Goal: Transaction & Acquisition: Download file/media

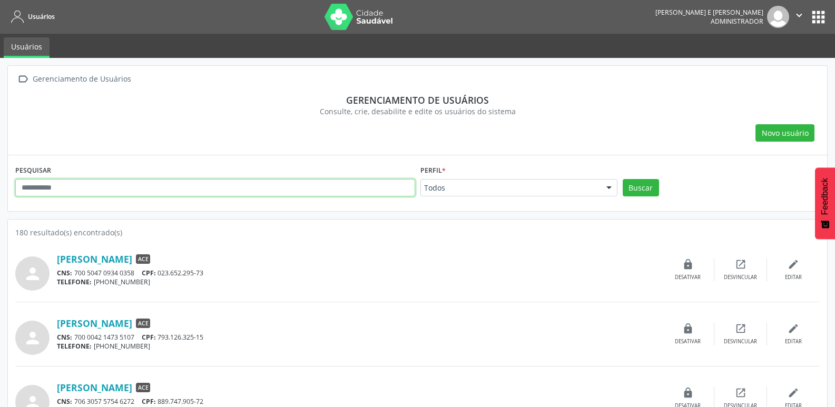
click at [101, 189] on input "text" at bounding box center [215, 188] width 400 height 18
paste input "**********"
click at [622, 179] on button "Buscar" at bounding box center [640, 188] width 36 height 18
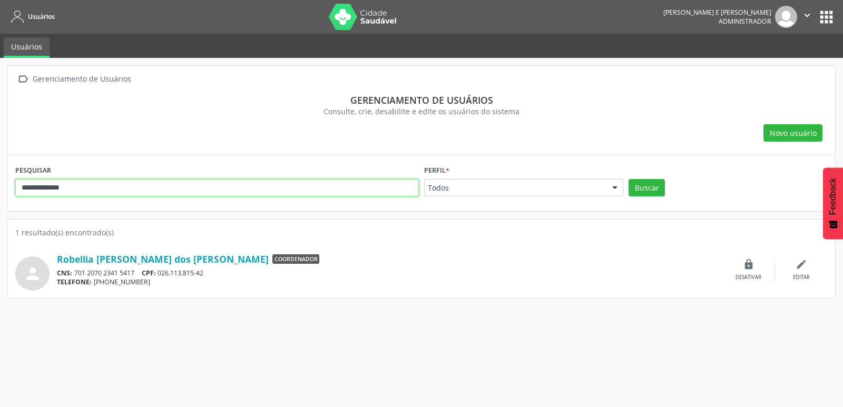
click at [101, 189] on input "**********" at bounding box center [216, 188] width 403 height 18
click at [628, 179] on button "Buscar" at bounding box center [646, 188] width 36 height 18
click at [101, 189] on input "**********" at bounding box center [216, 188] width 403 height 18
type input "**********"
click at [628, 179] on button "Buscar" at bounding box center [646, 188] width 36 height 18
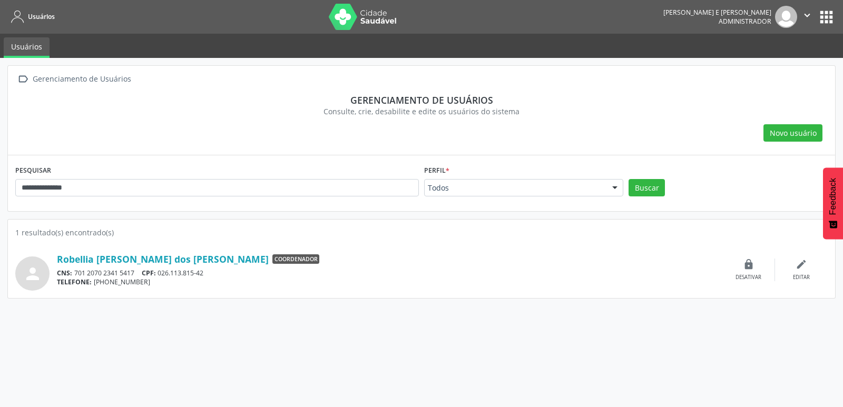
click at [824, 22] on button "apps" at bounding box center [826, 17] width 18 height 18
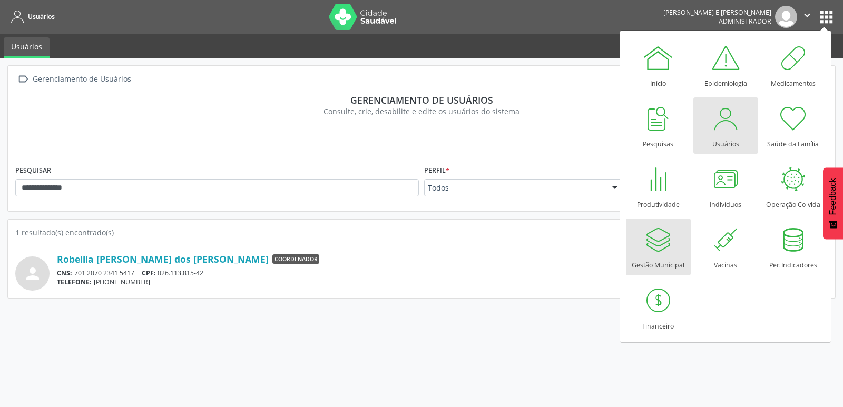
click at [653, 245] on div at bounding box center [658, 240] width 32 height 32
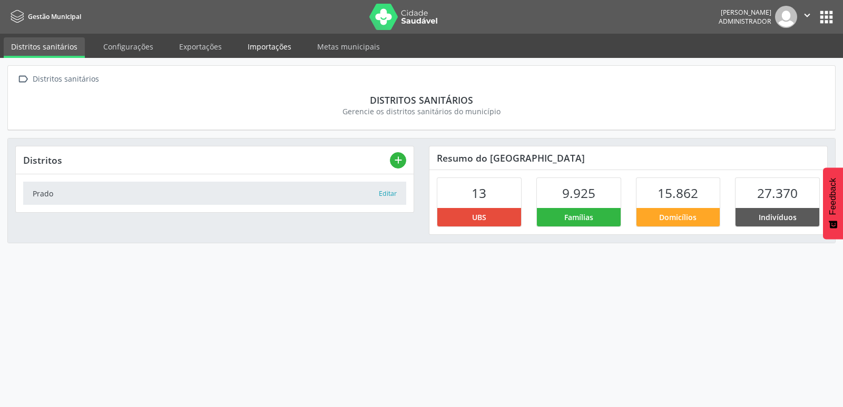
click at [267, 51] on link "Importações" at bounding box center [269, 46] width 58 height 18
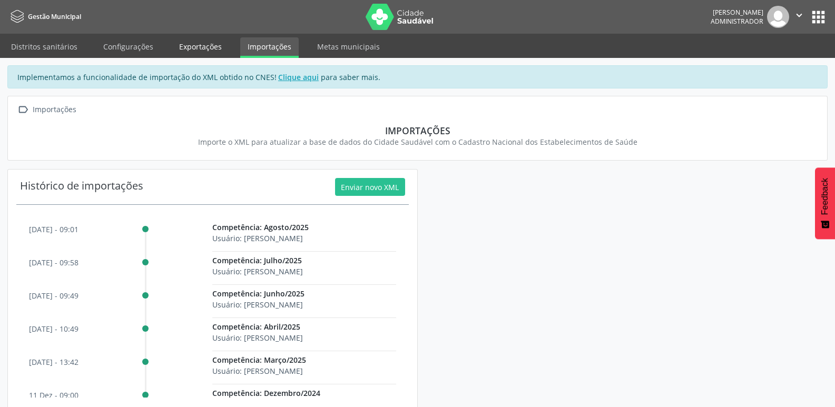
click at [204, 49] on link "Exportações" at bounding box center [200, 46] width 57 height 18
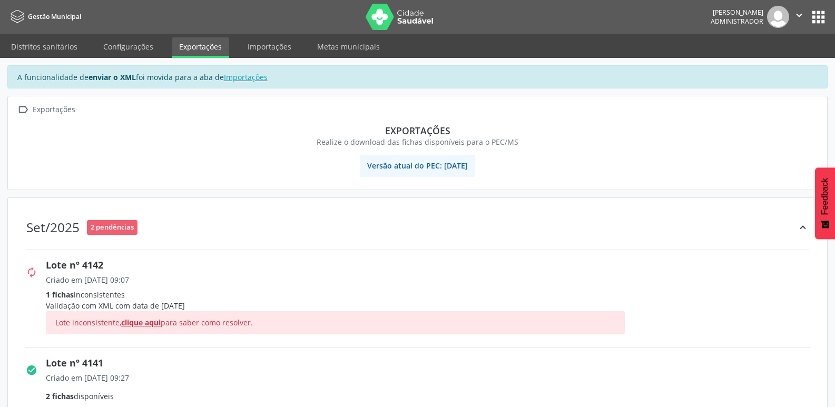
click at [145, 324] on span "clique aqui" at bounding box center [140, 323] width 39 height 10
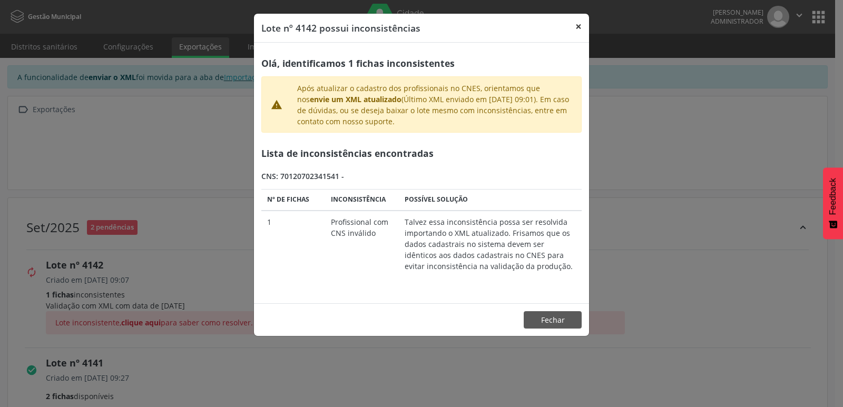
click at [576, 26] on button "×" at bounding box center [578, 27] width 21 height 26
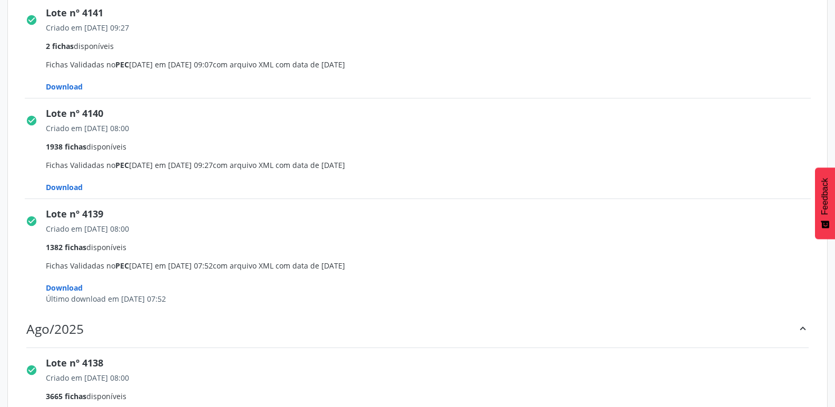
scroll to position [369, 0]
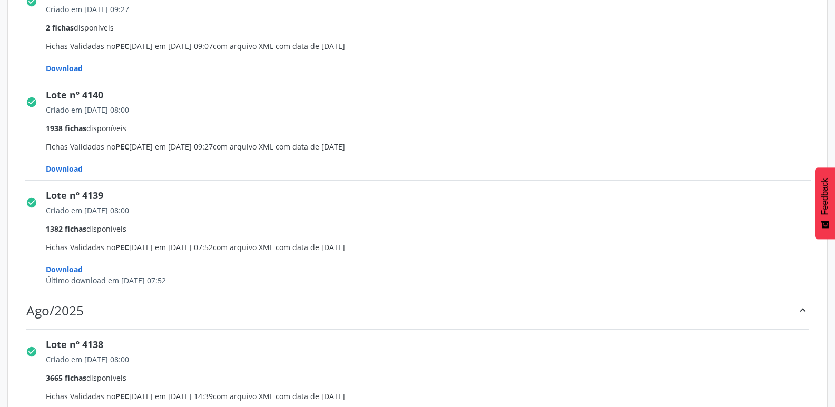
click at [72, 165] on span "Download" at bounding box center [64, 169] width 37 height 10
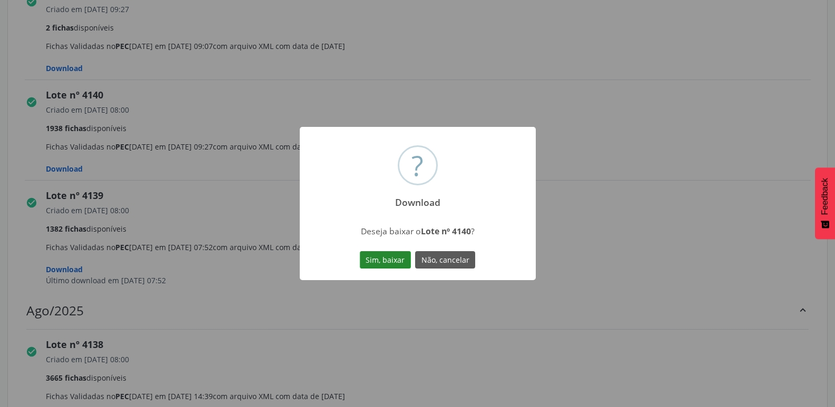
click at [379, 260] on button "Sim, baixar" at bounding box center [385, 260] width 51 height 18
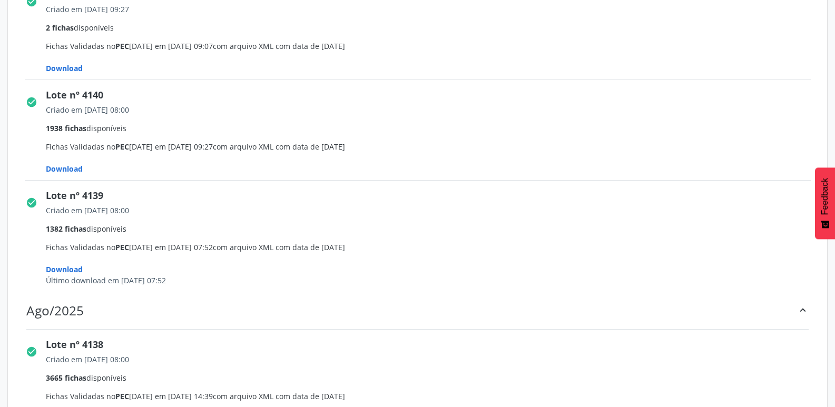
click at [66, 68] on span "Download" at bounding box center [64, 68] width 37 height 10
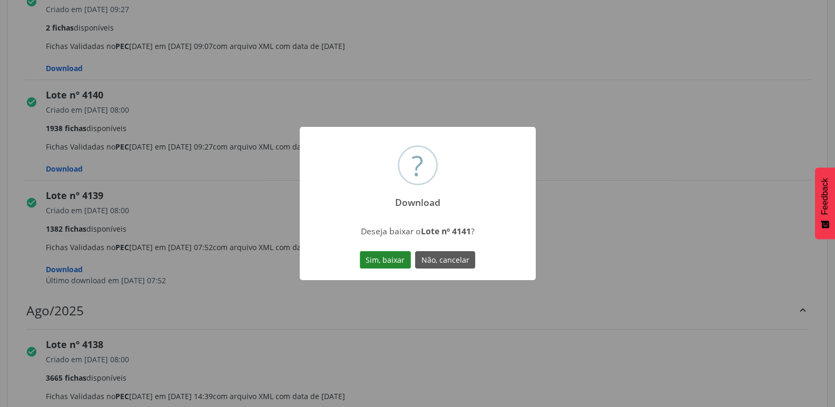
click at [388, 258] on button "Sim, baixar" at bounding box center [385, 260] width 51 height 18
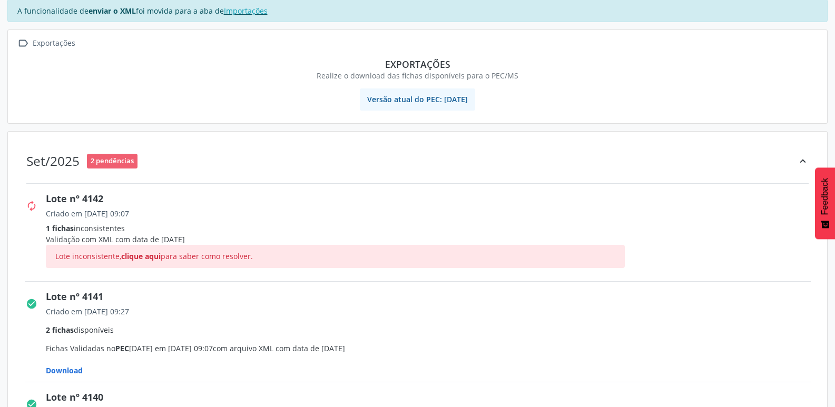
scroll to position [0, 0]
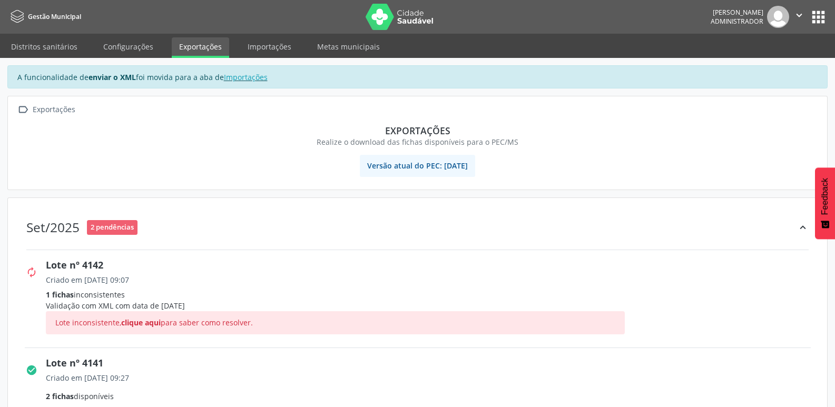
click at [395, 22] on img at bounding box center [399, 17] width 68 height 26
